Goal: Check status: Check status

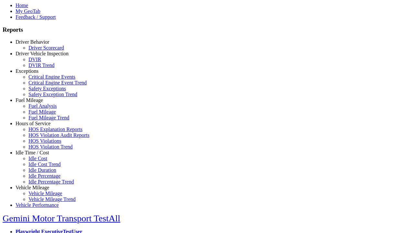
click at [37, 45] on link "Driver Behavior" at bounding box center [33, 42] width 34 height 6
click at [42, 50] on link "Driver Scorecard" at bounding box center [46, 48] width 36 height 6
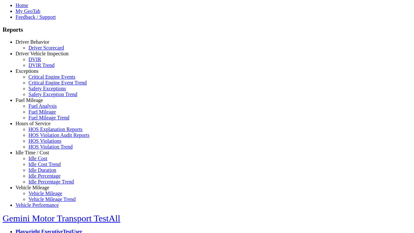
select select
